Goal: Task Accomplishment & Management: Manage account settings

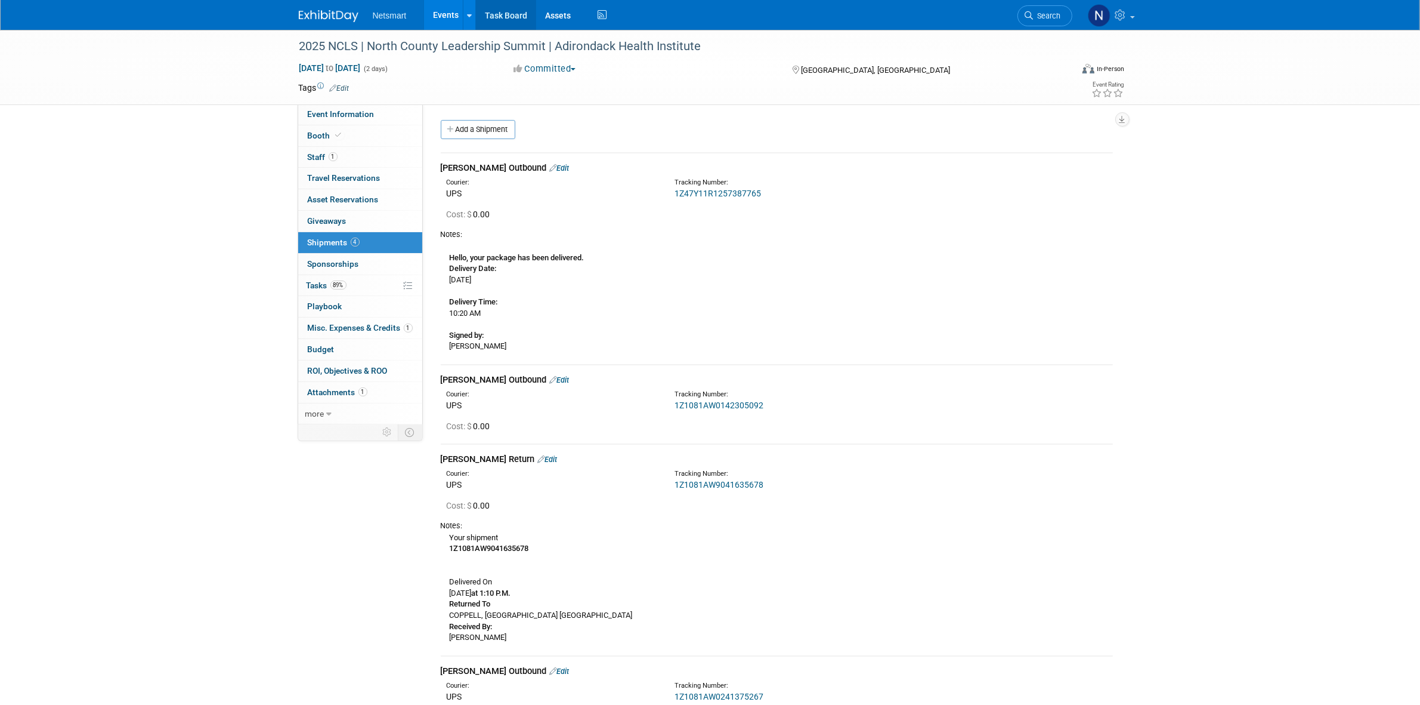
click at [510, 19] on link "Task Board" at bounding box center [506, 15] width 60 height 30
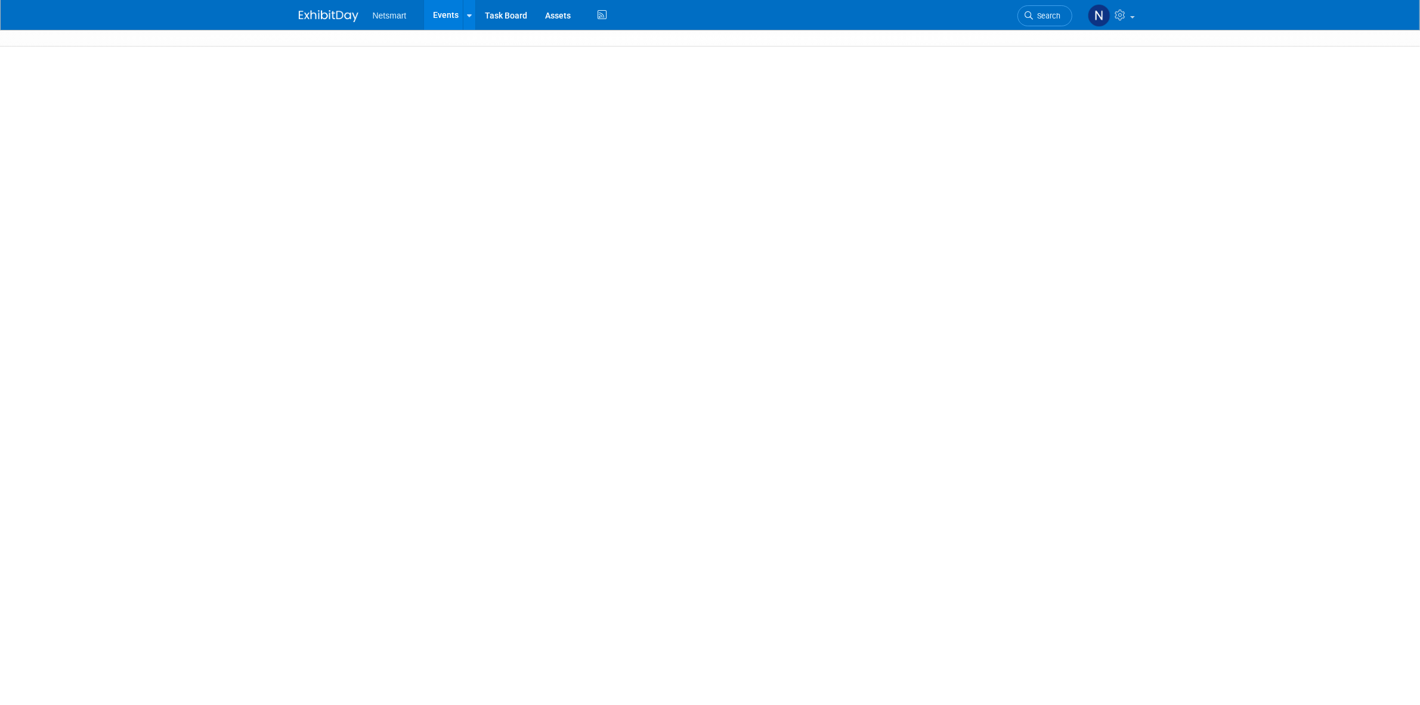
select select "CareDimensions"
select select "3"
select select "No"
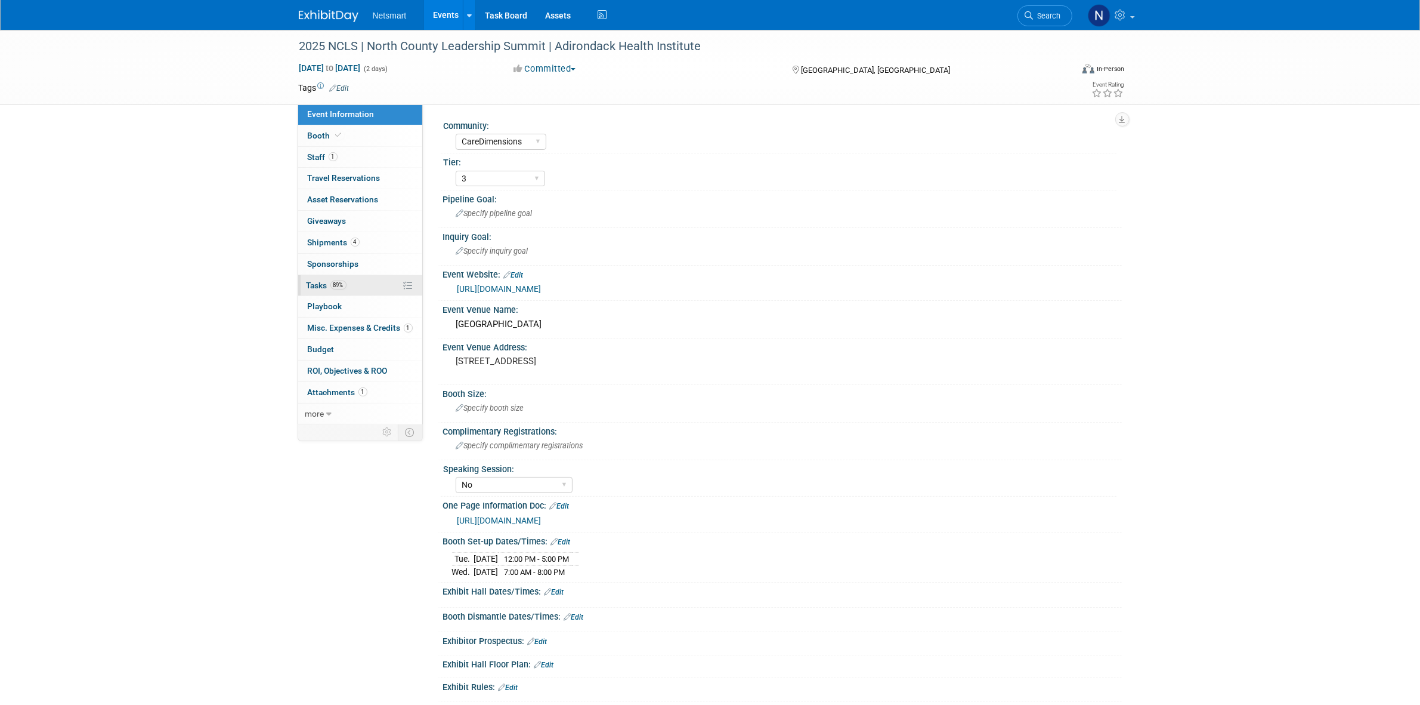
click at [342, 287] on span "89%" at bounding box center [338, 284] width 16 height 9
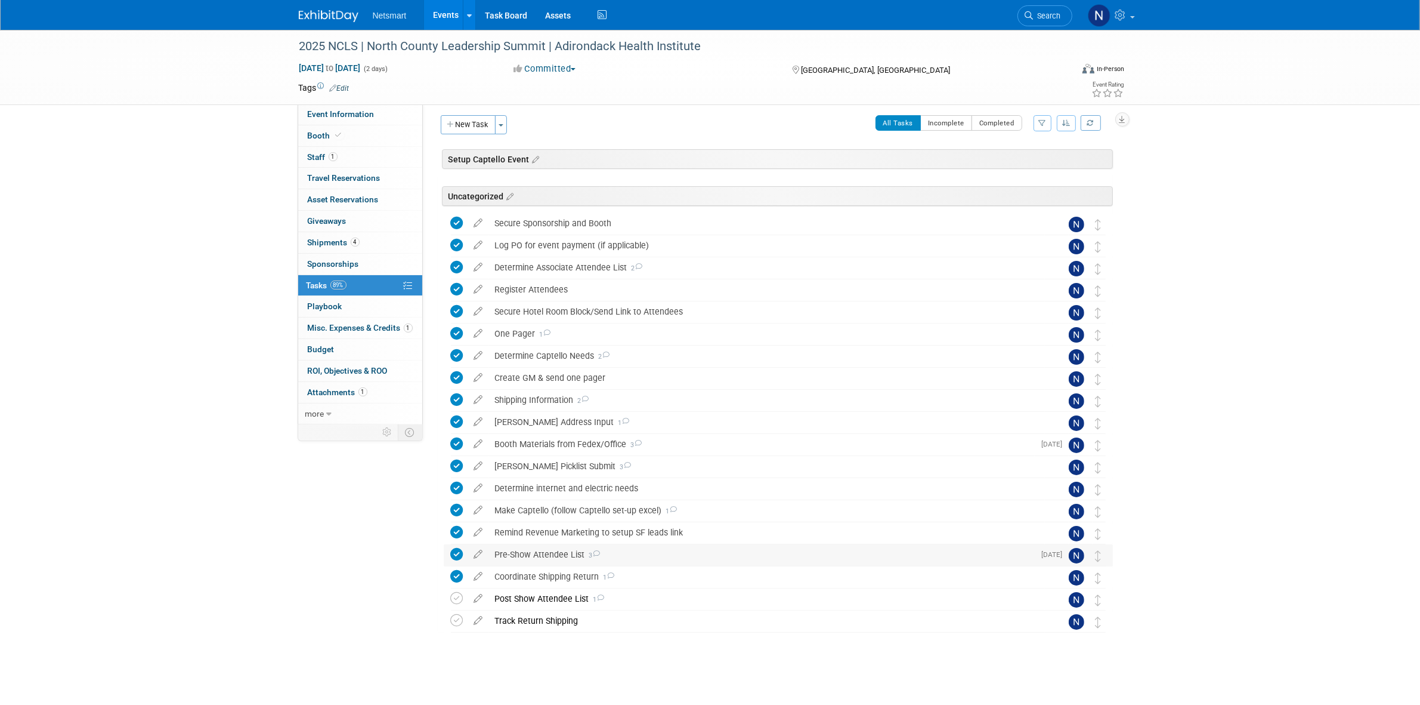
scroll to position [6, 0]
click at [458, 619] on icon at bounding box center [457, 619] width 13 height 13
click at [532, 597] on div "Post Show Attendee List 1" at bounding box center [767, 597] width 556 height 20
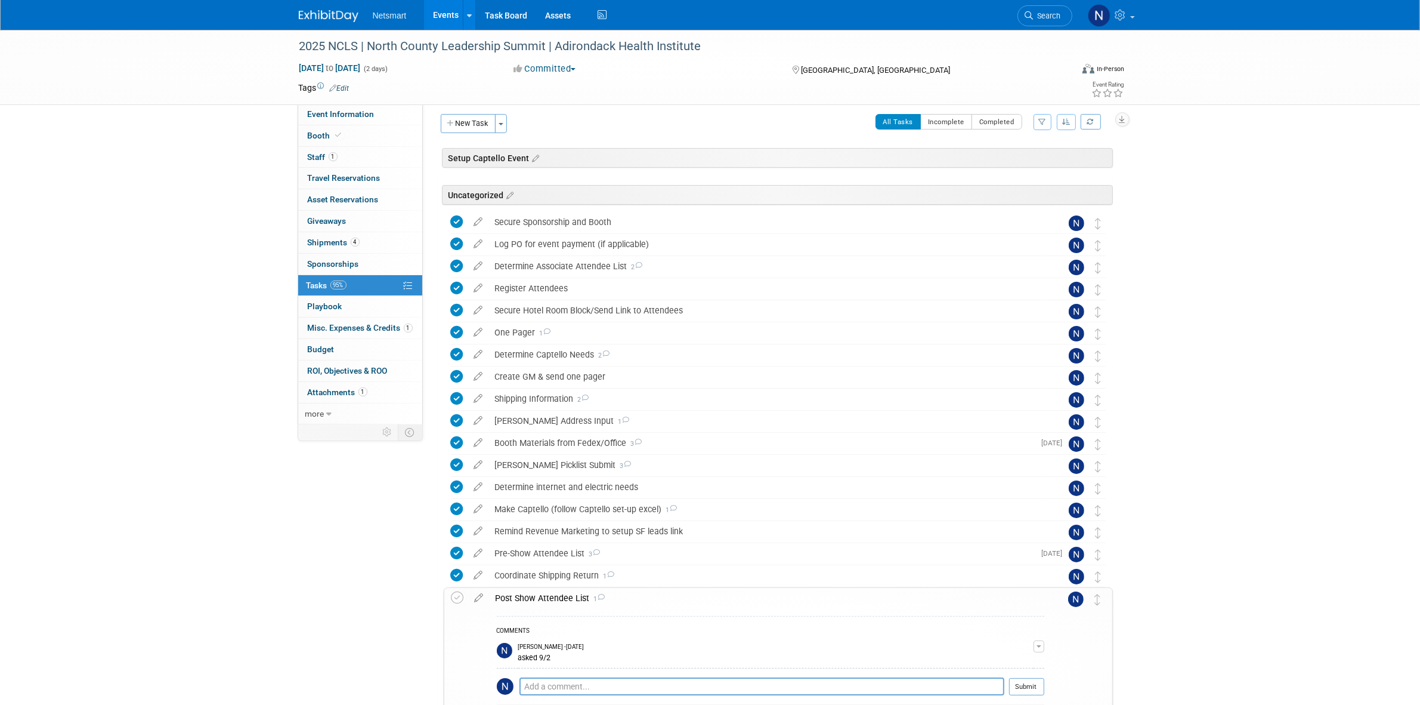
click at [532, 597] on div "Post Show Attendee List 1" at bounding box center [767, 598] width 555 height 20
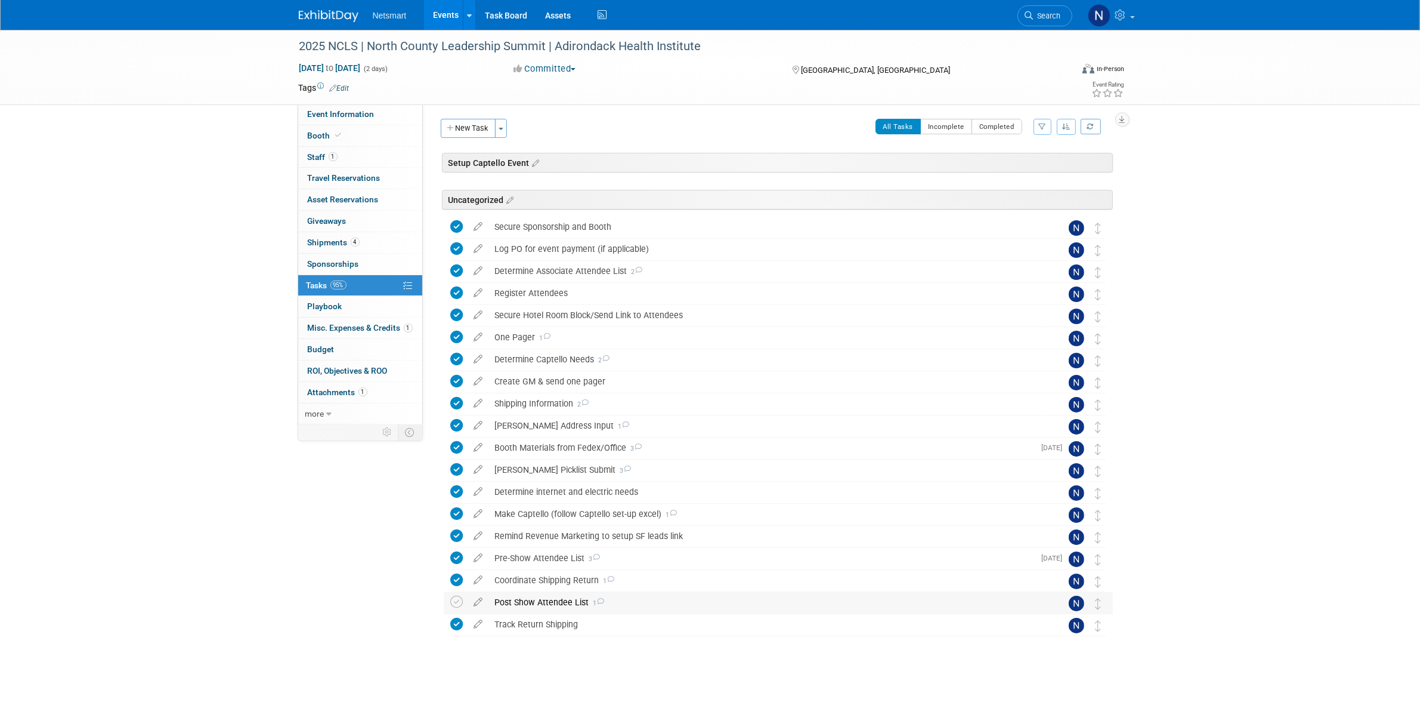
scroll to position [0, 0]
click at [501, 19] on link "Task Board" at bounding box center [506, 15] width 60 height 30
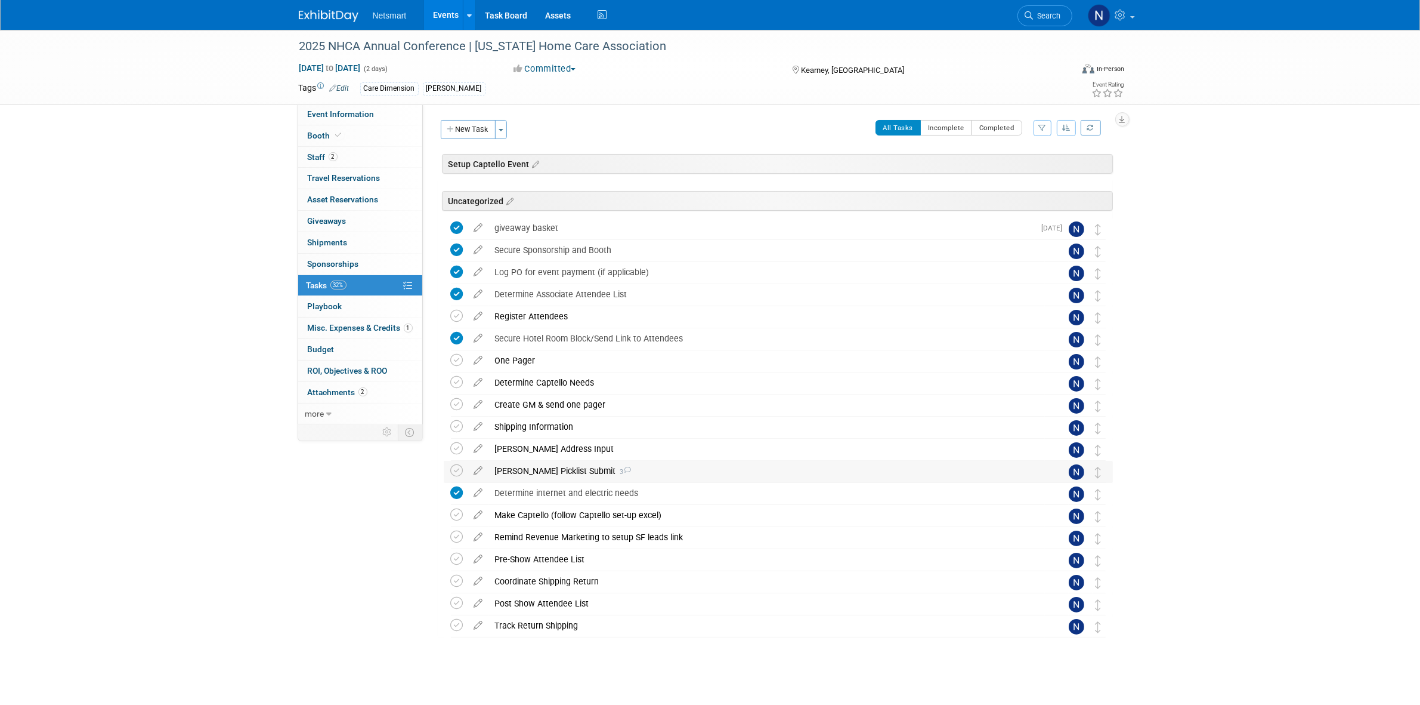
click at [544, 472] on div "[PERSON_NAME] Picklist Submit 3" at bounding box center [767, 471] width 556 height 20
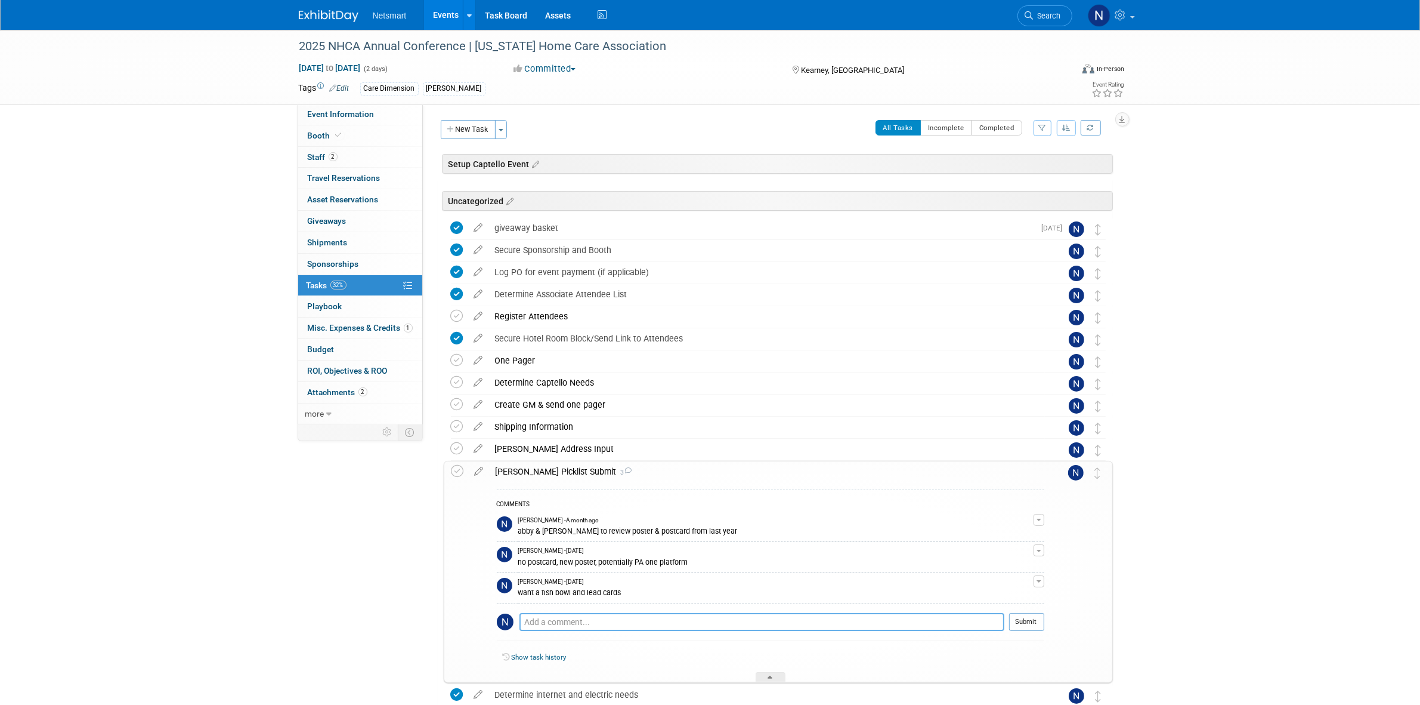
click at [559, 619] on textarea at bounding box center [762, 622] width 485 height 18
click at [354, 328] on span "Misc. Expenses & Credits 1" at bounding box center [360, 328] width 105 height 10
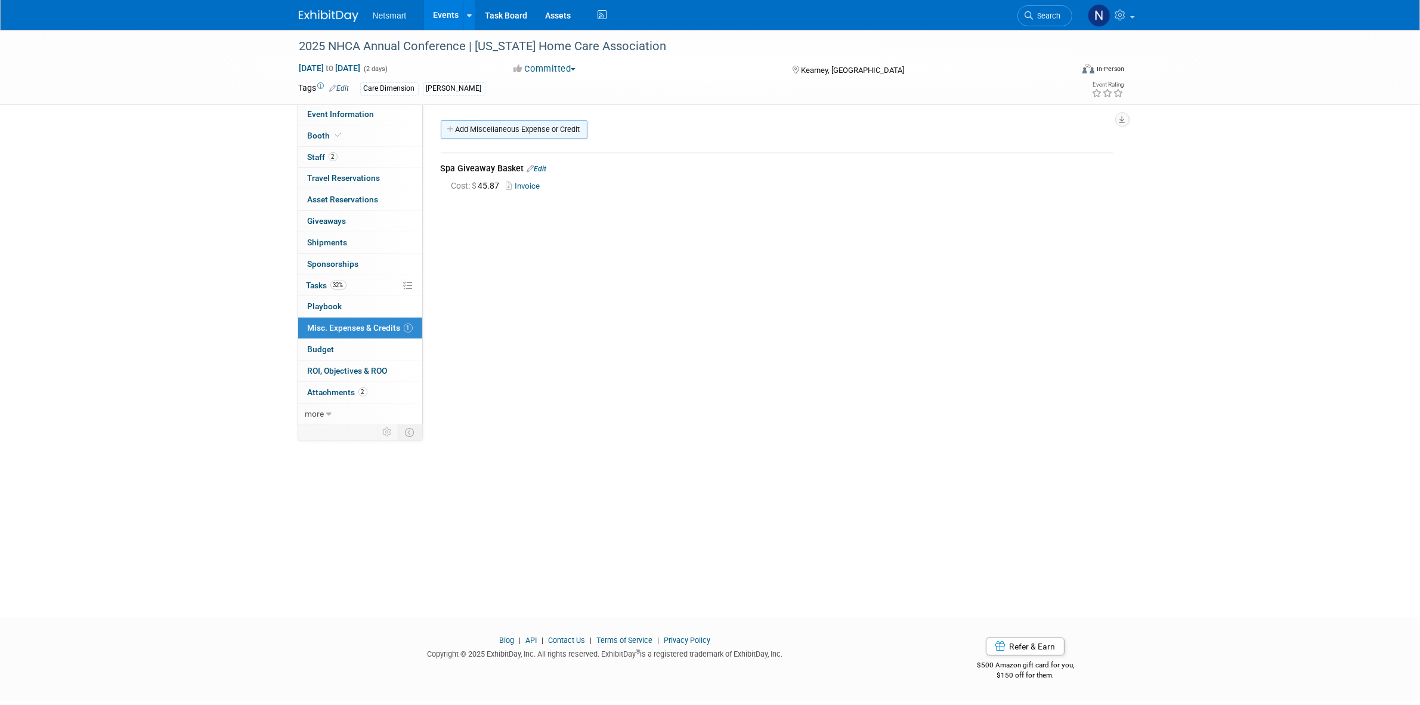
click at [508, 129] on link "Add Miscellaneous Expense or Credit" at bounding box center [514, 129] width 147 height 19
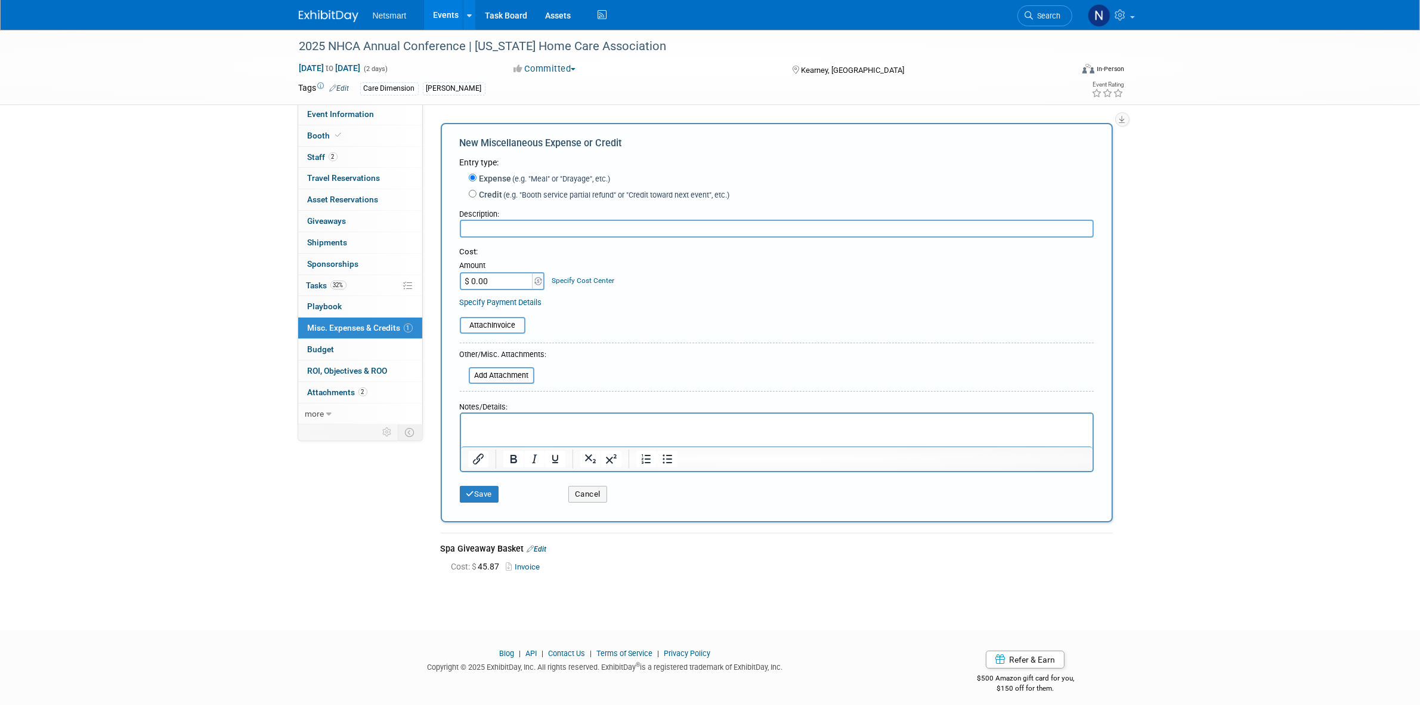
paste input "59.04"
type input "$ 59.04"
click at [514, 228] on input "text" at bounding box center [777, 229] width 634 height 18
type input "Poster"
drag, startPoint x: 1256, startPoint y: 311, endPoint x: 1240, endPoint y: 303, distance: 18.4
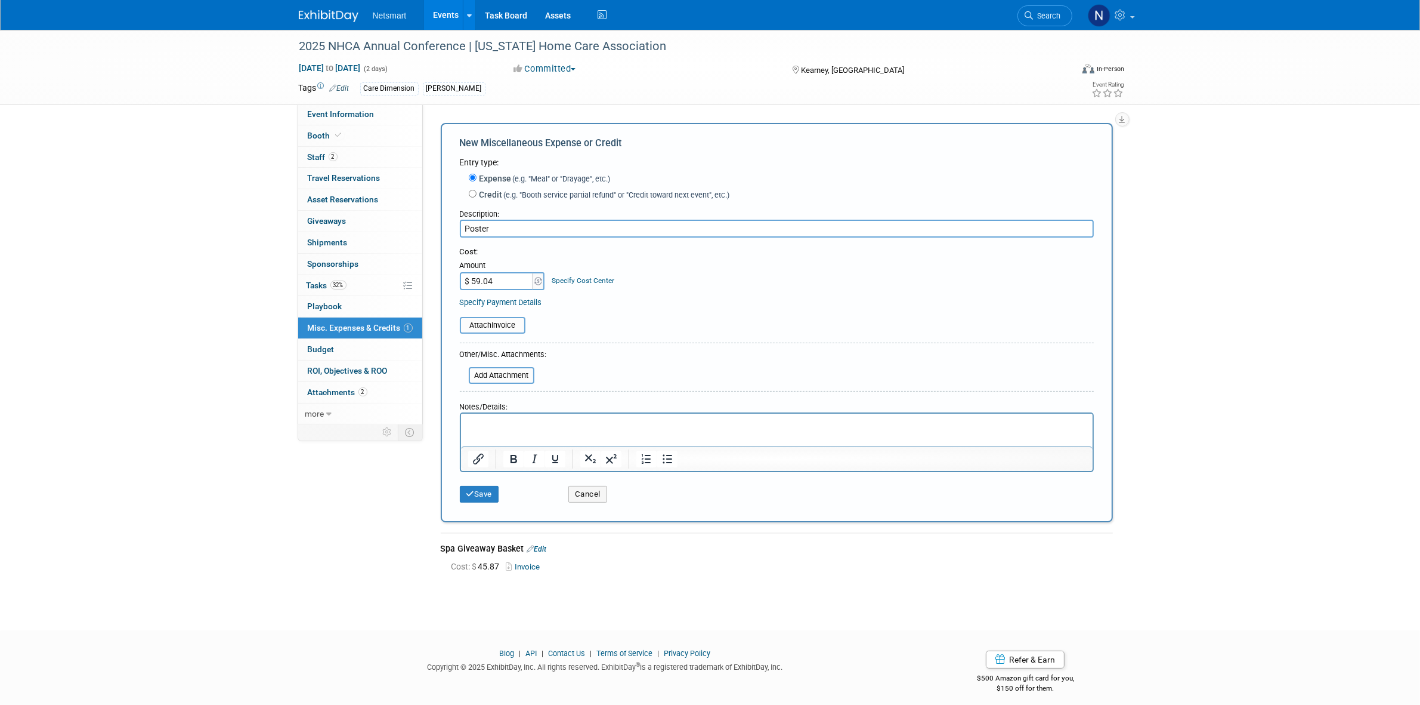
click at [1251, 310] on div "2025 NHCA Annual Conference | [US_STATE] Home Care Association [DATE] to [DATE]…" at bounding box center [710, 319] width 1420 height 579
click at [503, 325] on input "file" at bounding box center [453, 325] width 142 height 14
click at [475, 505] on button "Save" at bounding box center [479, 501] width 39 height 17
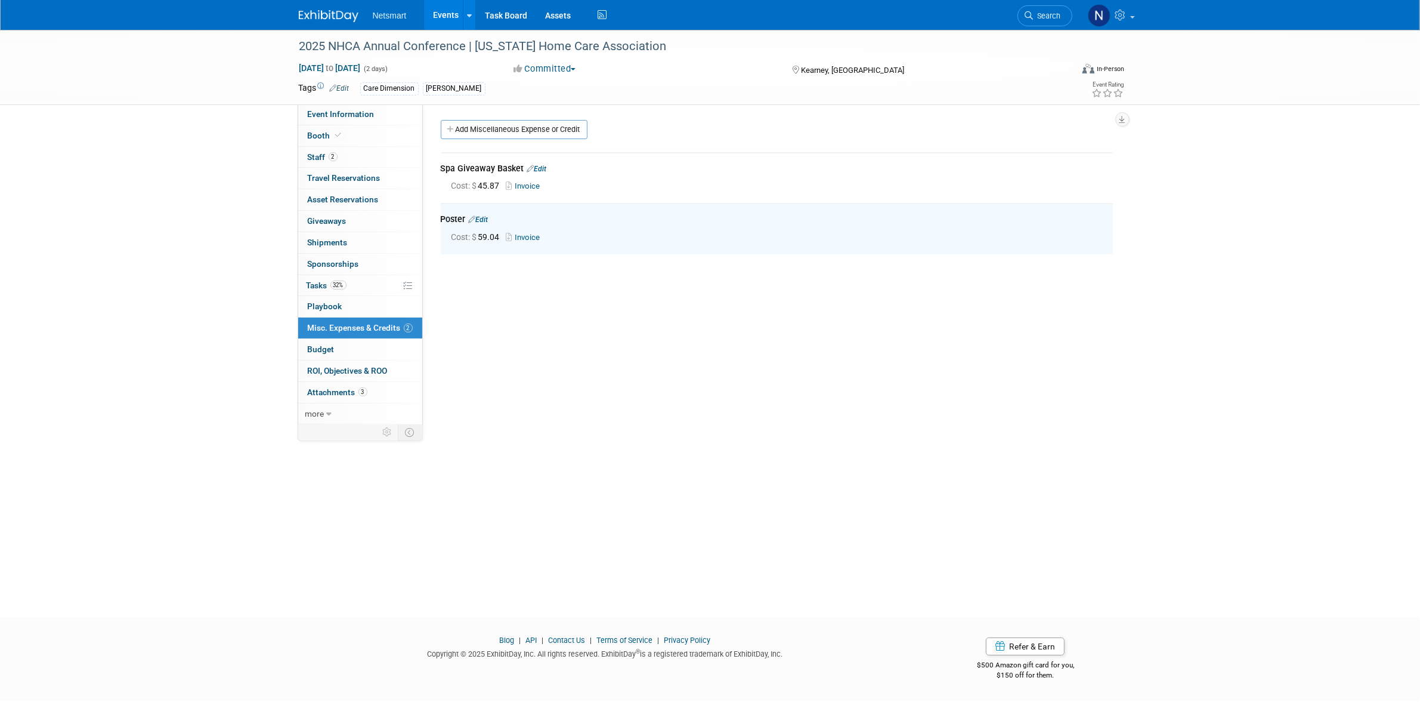
click at [1259, 334] on div "2025 NHCA Annual Conference | [US_STATE] Home Care Association [DATE] to [DATE]…" at bounding box center [710, 313] width 1420 height 566
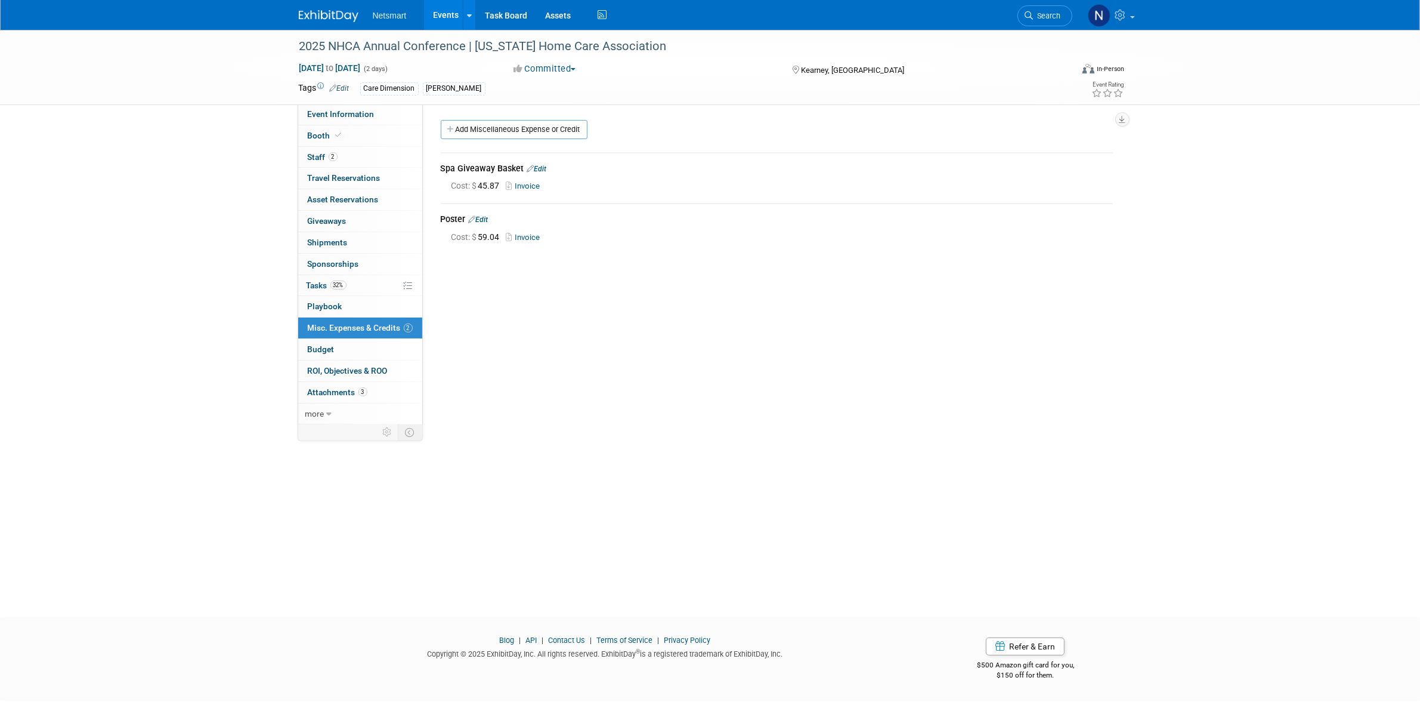
click at [765, 392] on div "Community: Human Services Post Acute Public Sector CareDimensions Specialty Pra…" at bounding box center [772, 265] width 699 height 323
click at [626, 419] on div "Community: Human Services Post Acute Public Sector CareDimensions Specialty Pra…" at bounding box center [772, 265] width 699 height 323
click at [1038, 18] on span "Search" at bounding box center [1047, 15] width 27 height 9
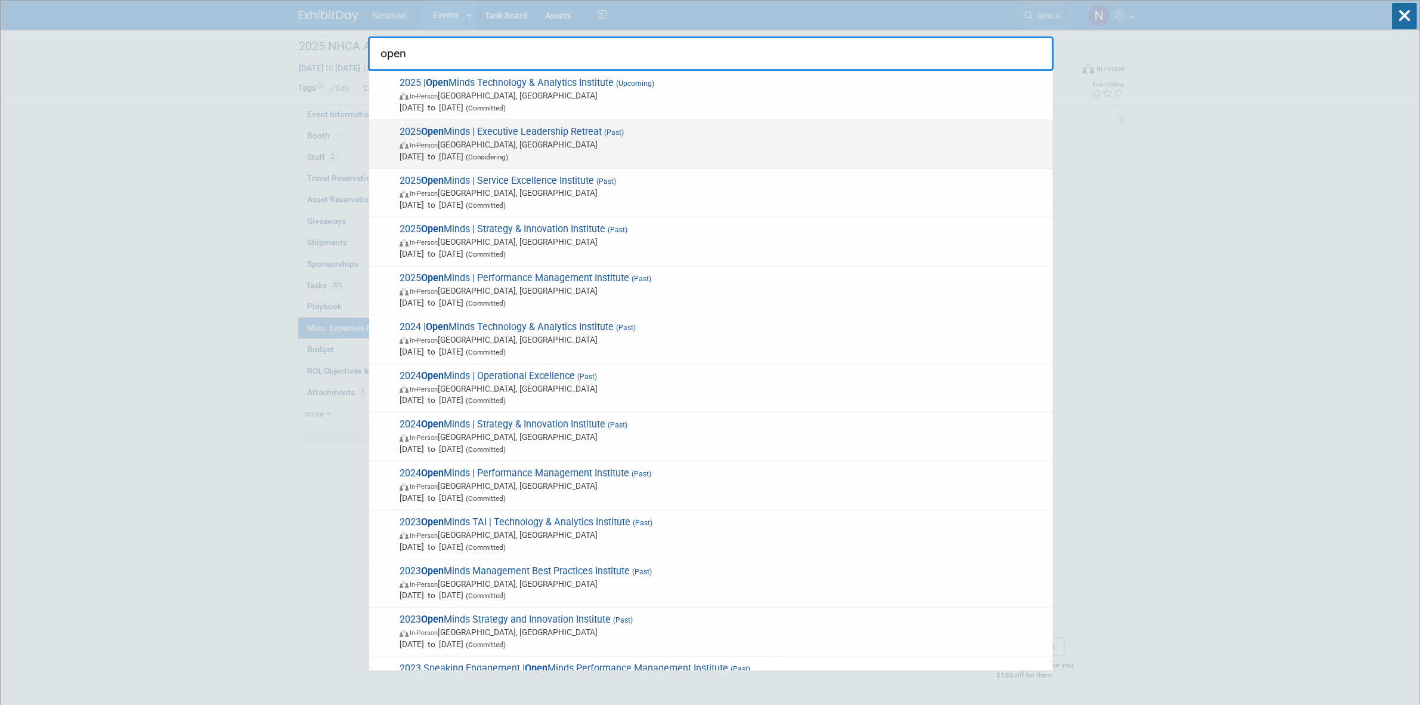
type input "open"
click at [543, 148] on span "In-Person [GEOGRAPHIC_DATA], [GEOGRAPHIC_DATA]" at bounding box center [723, 144] width 647 height 12
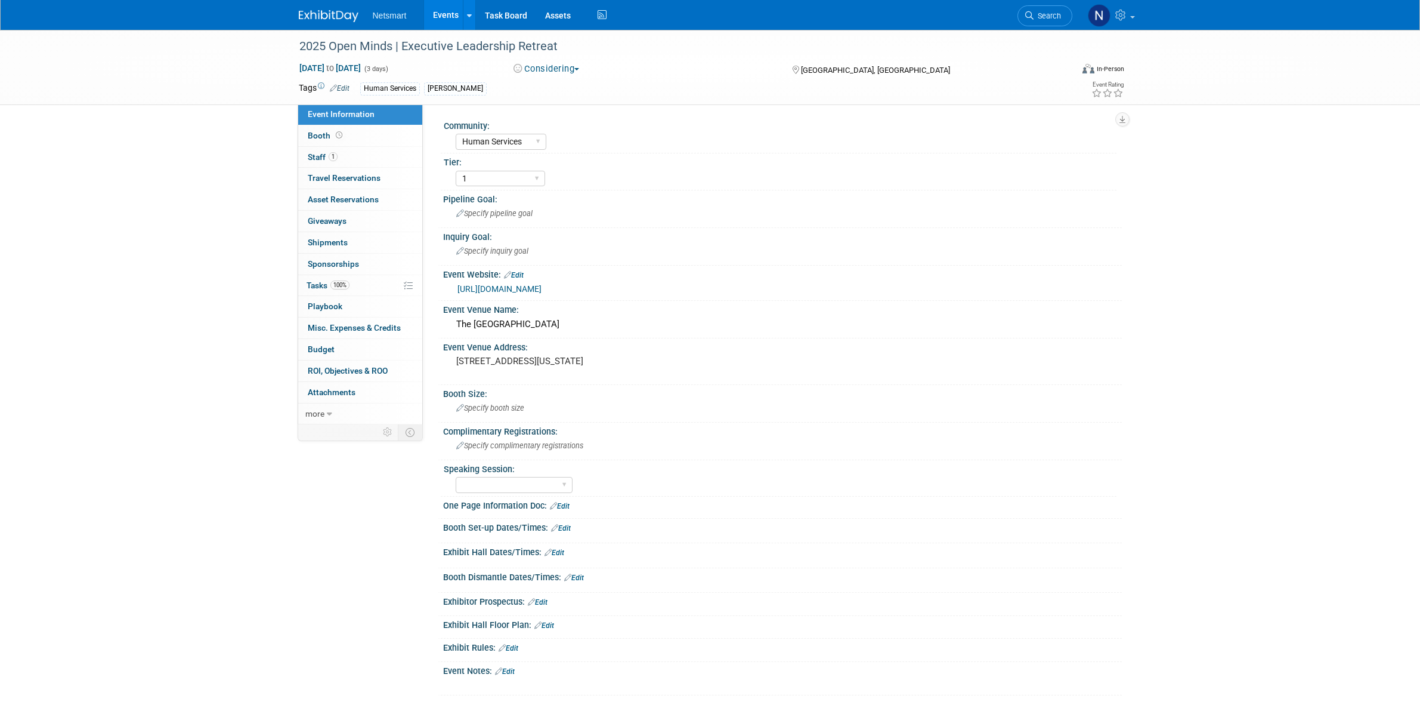
select select "Human Services"
select select "1"
click at [354, 282] on link "100% Tasks 100%" at bounding box center [360, 285] width 124 height 21
